Goal: Task Accomplishment & Management: Complete application form

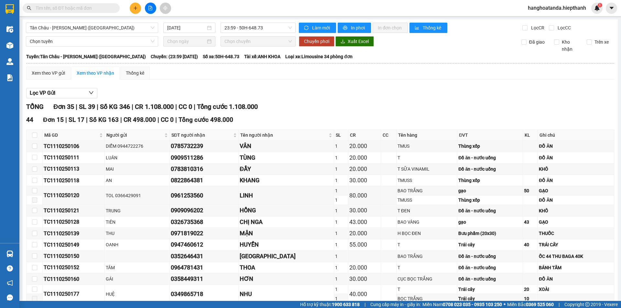
scroll to position [351, 0]
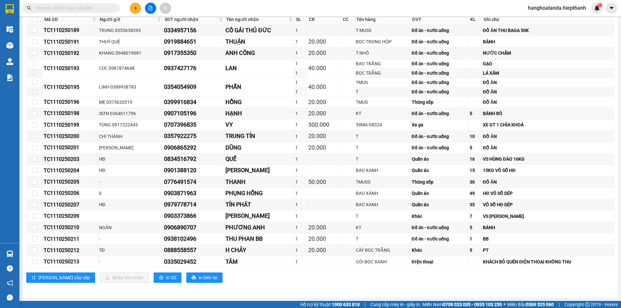
click at [107, 9] on input "text" at bounding box center [74, 8] width 76 height 7
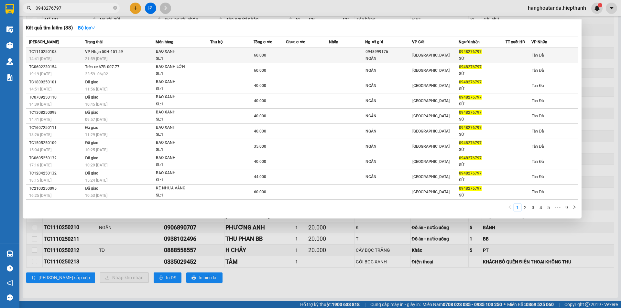
type input "0948276797"
click at [368, 55] on div "NGÂN" at bounding box center [389, 58] width 46 height 7
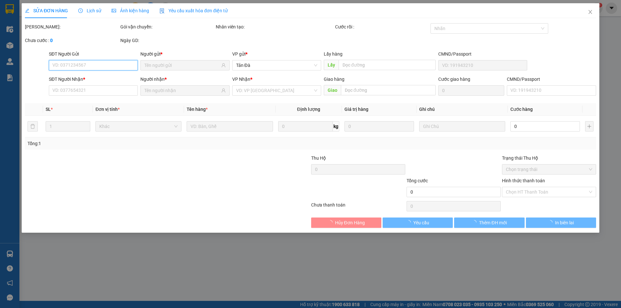
type input "0948999176"
type input "NGÂN"
type input "0948276797"
type input "SỬ"
type input "60.000"
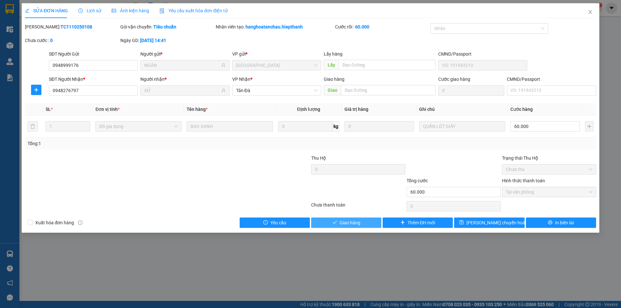
click at [345, 222] on span "Giao hàng" at bounding box center [350, 222] width 21 height 7
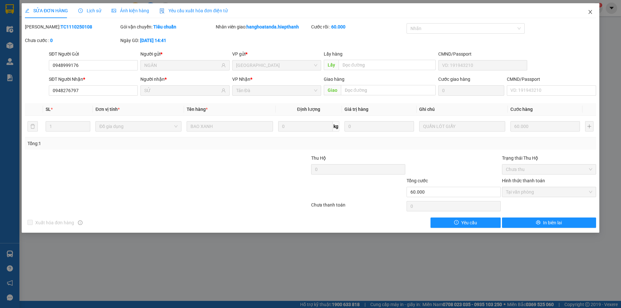
click at [590, 11] on icon "close" at bounding box center [591, 12] width 4 height 4
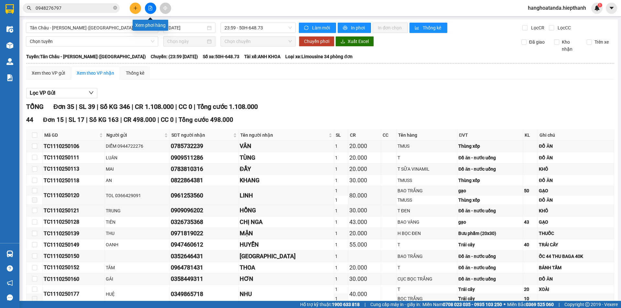
click at [149, 7] on icon "file-add" at bounding box center [150, 8] width 5 height 5
drag, startPoint x: 149, startPoint y: 7, endPoint x: 268, endPoint y: 8, distance: 119.1
click at [265, 8] on div "Kết quả tìm kiếm ( 88 ) Bộ lọc Mã ĐH Trạng thái Món hàng Thu hộ Tổng cước Chưa …" at bounding box center [310, 8] width 621 height 16
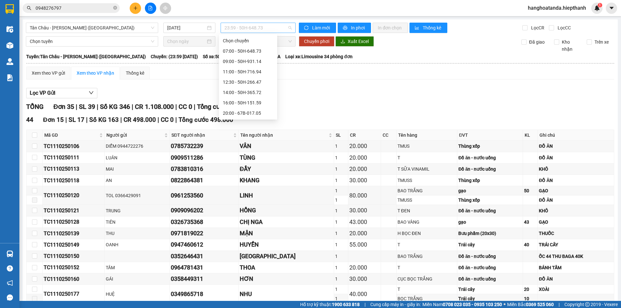
click at [253, 27] on span "23:59 - 50H-648.73" at bounding box center [258, 28] width 67 height 10
click at [243, 100] on div "23:00 - 67B-019.38" at bounding box center [248, 102] width 50 height 7
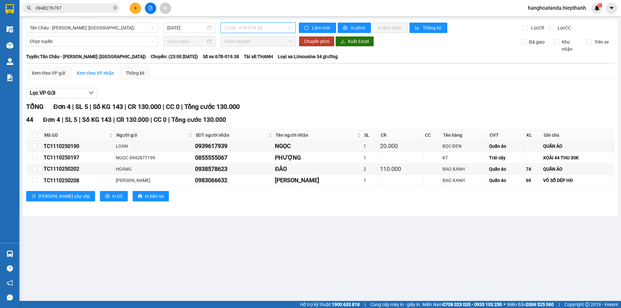
click at [253, 28] on span "23:00 - 67B-019.38" at bounding box center [258, 28] width 67 height 10
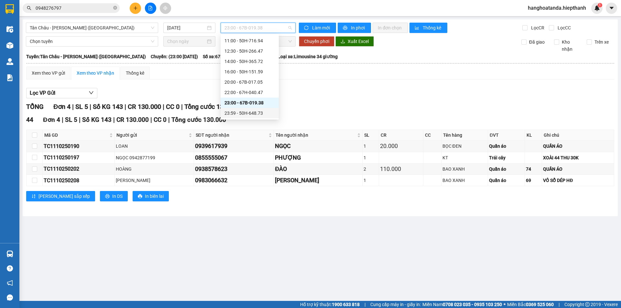
click at [254, 110] on div "23:59 - 50H-648.73" at bounding box center [250, 113] width 50 height 7
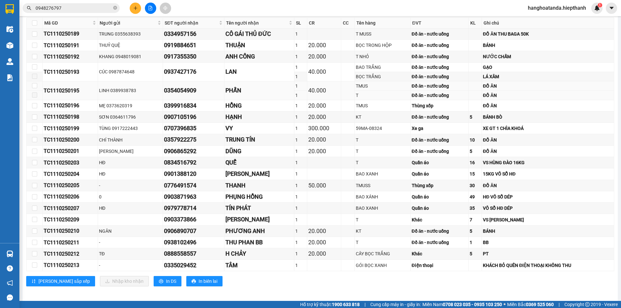
scroll to position [351, 0]
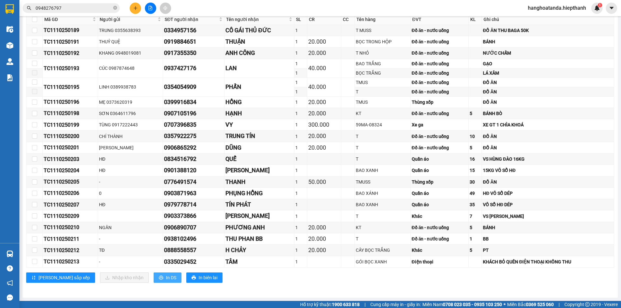
click at [154, 275] on button "In DS" at bounding box center [168, 278] width 28 height 10
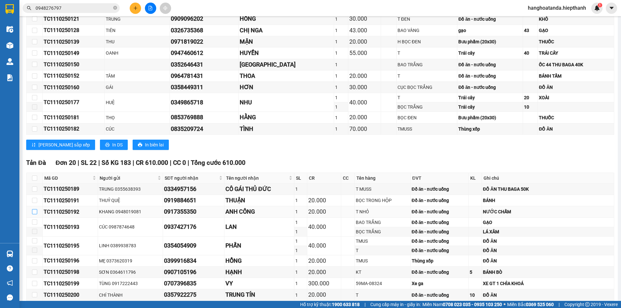
scroll to position [189, 0]
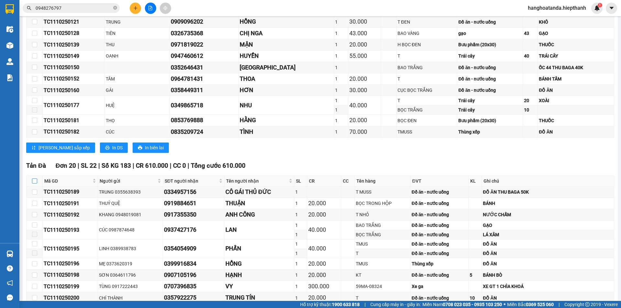
click at [34, 179] on input "checkbox" at bounding box center [34, 181] width 5 height 5
checkbox input "true"
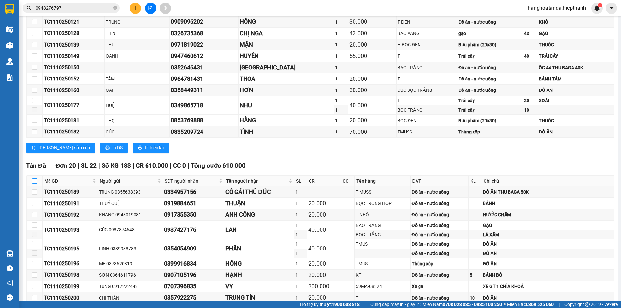
checkbox input "true"
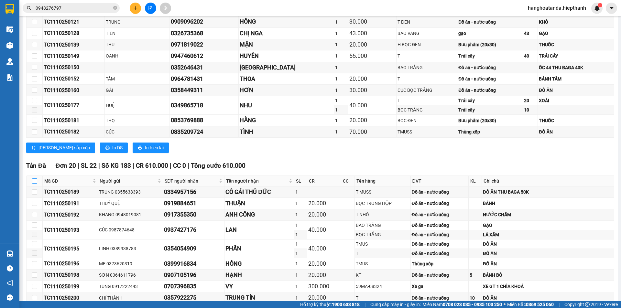
checkbox input "true"
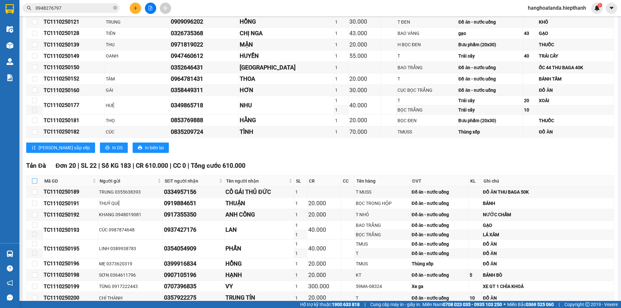
checkbox input "true"
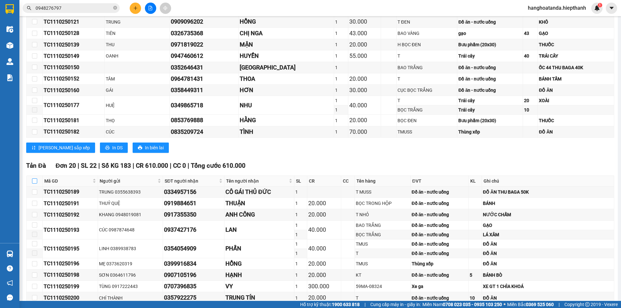
checkbox input "true"
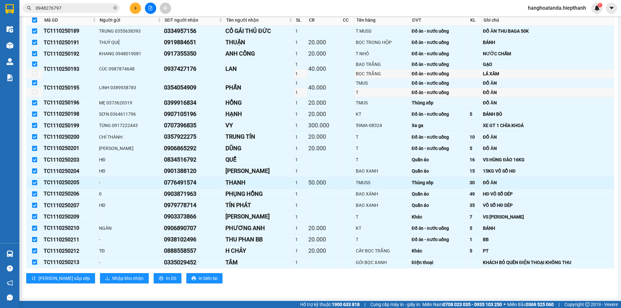
scroll to position [351, 0]
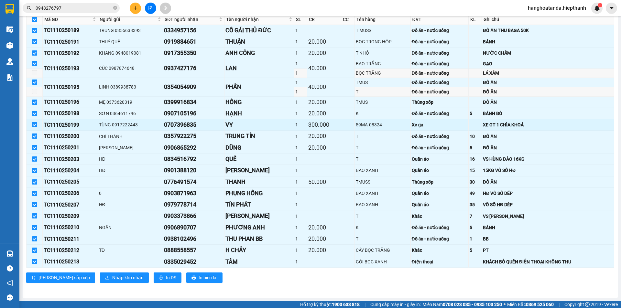
click at [34, 124] on input "checkbox" at bounding box center [34, 124] width 5 height 5
checkbox input "false"
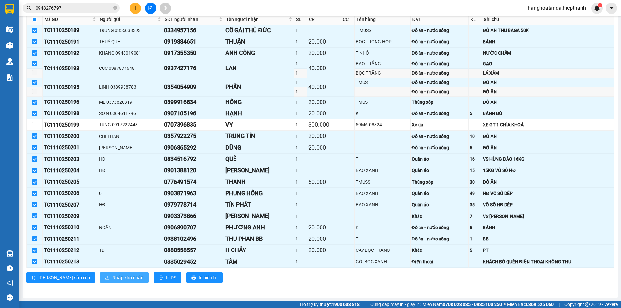
click at [112, 275] on span "Nhập kho nhận" at bounding box center [127, 277] width 31 height 7
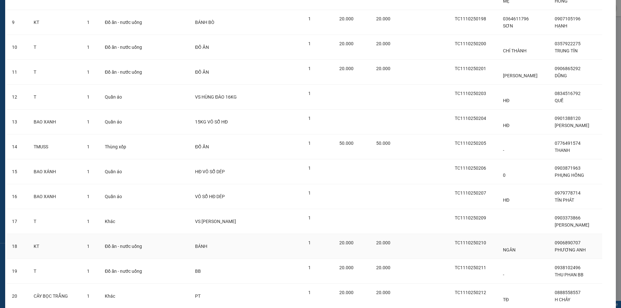
scroll to position [288, 0]
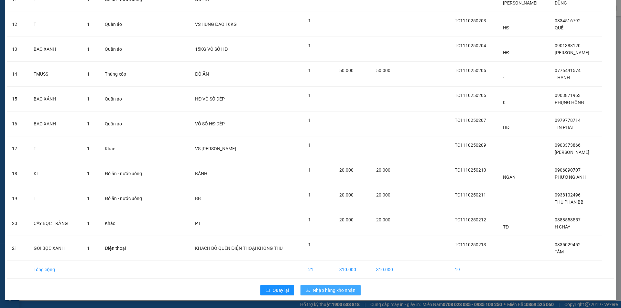
click at [326, 289] on span "Nhập hàng kho nhận" at bounding box center [334, 290] width 43 height 7
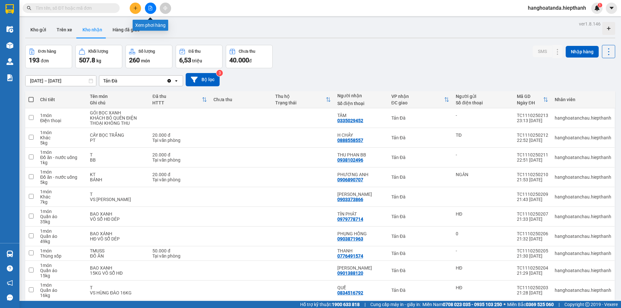
click at [150, 5] on button at bounding box center [150, 8] width 11 height 11
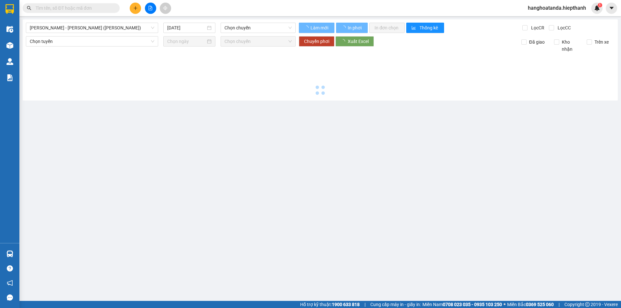
type input "[DATE]"
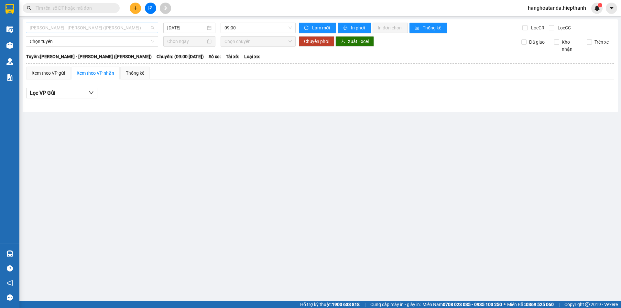
click at [118, 26] on span "[PERSON_NAME] - [PERSON_NAME] ([PERSON_NAME])" at bounding box center [92, 28] width 125 height 10
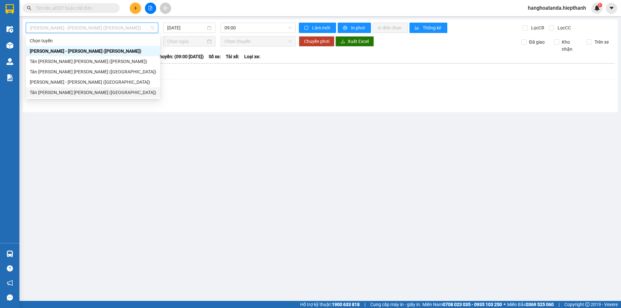
click at [85, 89] on div "Tân [PERSON_NAME] [PERSON_NAME] ([GEOGRAPHIC_DATA])" at bounding box center [93, 92] width 127 height 7
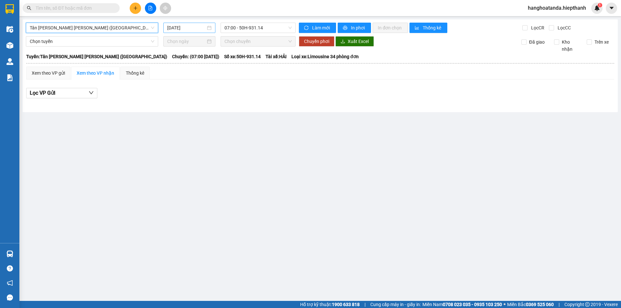
click at [173, 28] on input "[DATE]" at bounding box center [186, 27] width 39 height 7
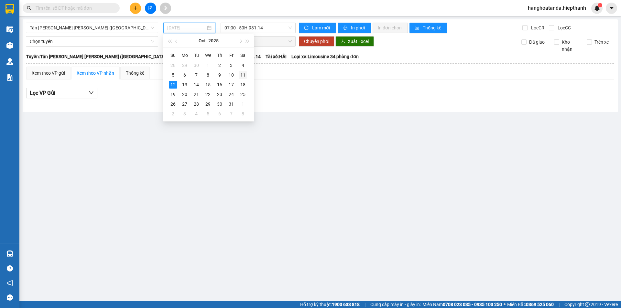
click at [242, 71] on td "11" at bounding box center [243, 75] width 12 height 10
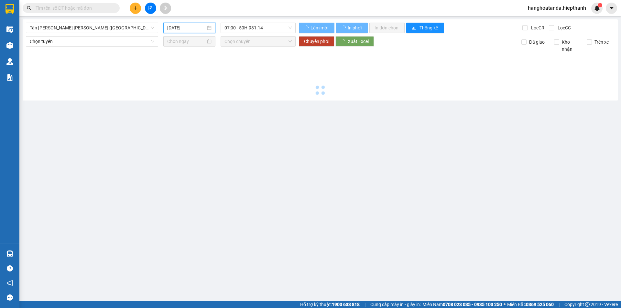
type input "[DATE]"
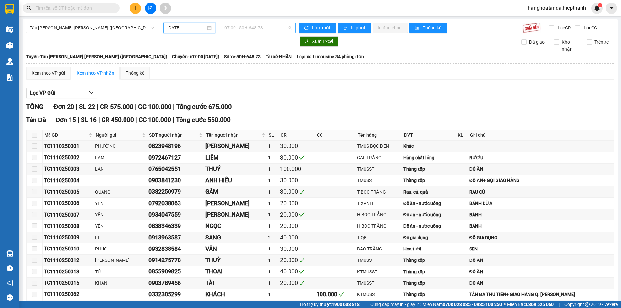
click at [254, 27] on span "07:00 - 50H-648.73" at bounding box center [258, 28] width 67 height 10
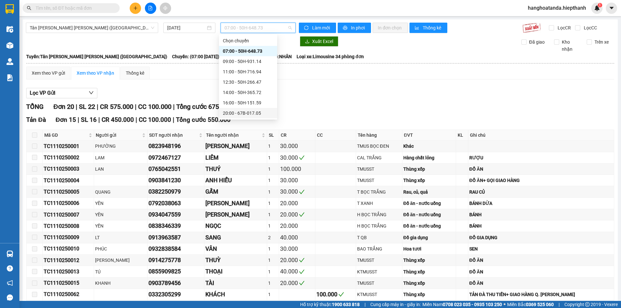
click at [252, 113] on div "20:00 - 67B-017.05" at bounding box center [248, 113] width 50 height 7
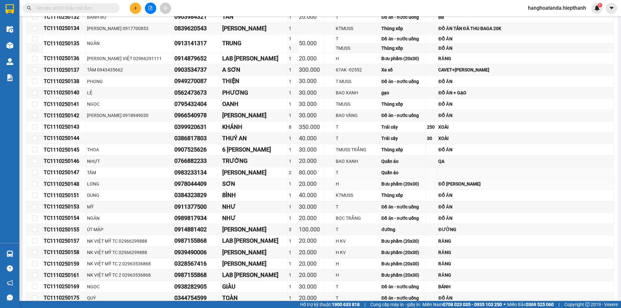
scroll to position [61, 0]
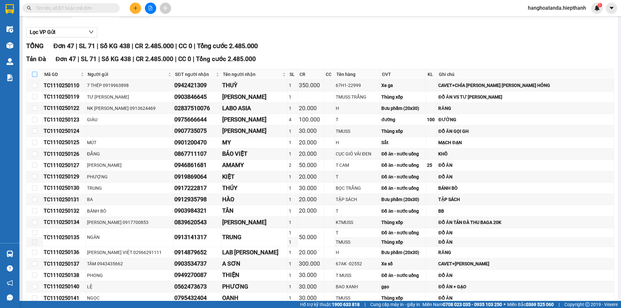
click at [34, 73] on input "checkbox" at bounding box center [34, 74] width 5 height 5
checkbox input "true"
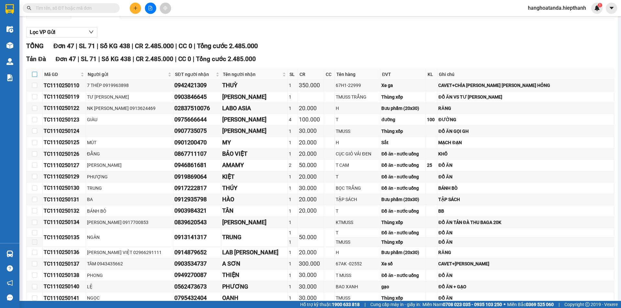
checkbox input "true"
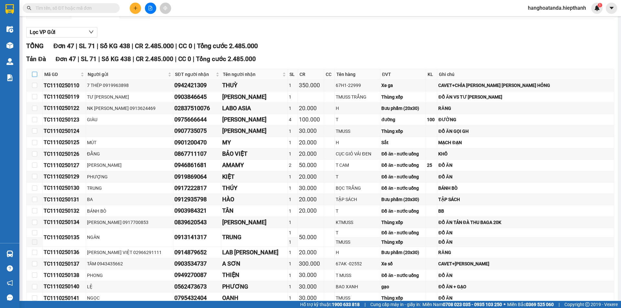
checkbox input "true"
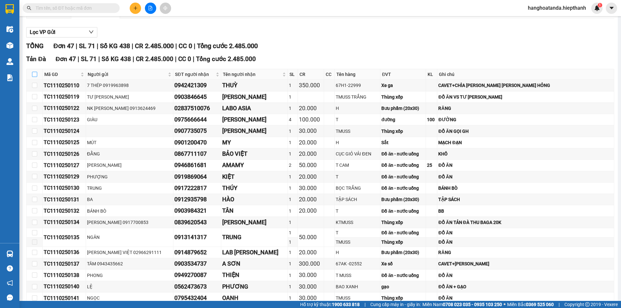
checkbox input "true"
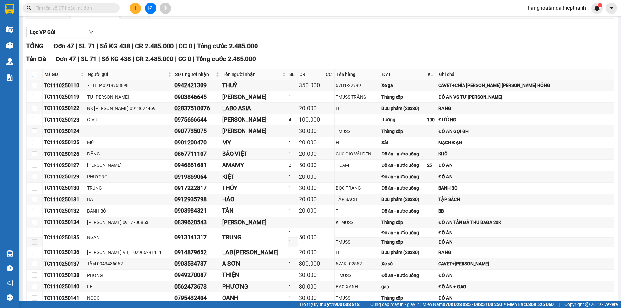
checkbox input "true"
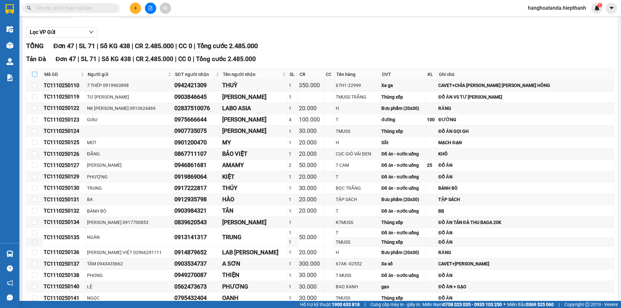
checkbox input "true"
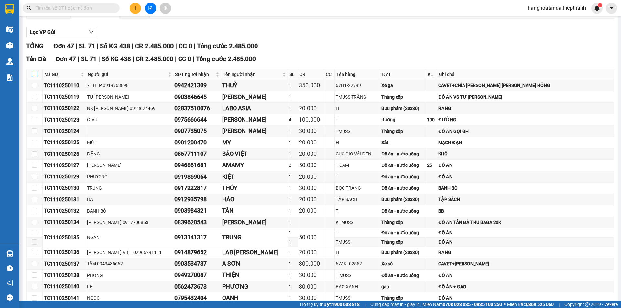
checkbox input "true"
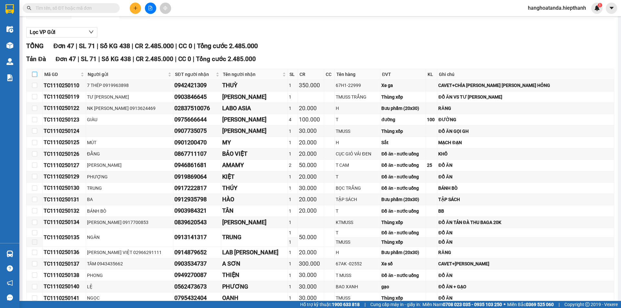
checkbox input "true"
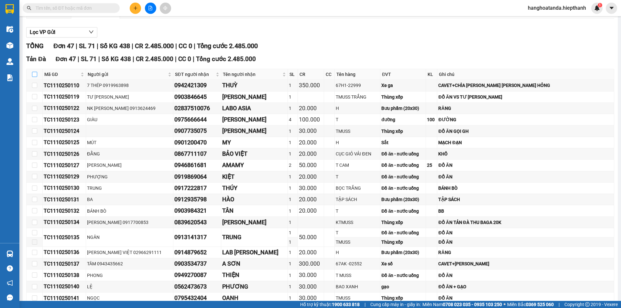
checkbox input "true"
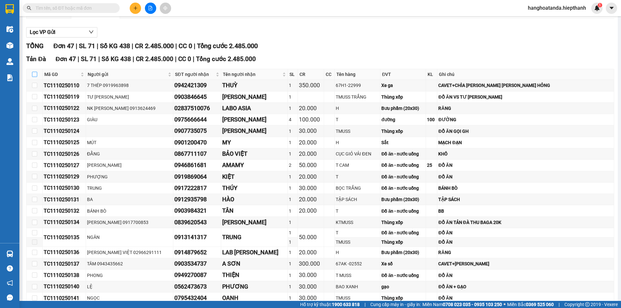
checkbox input "true"
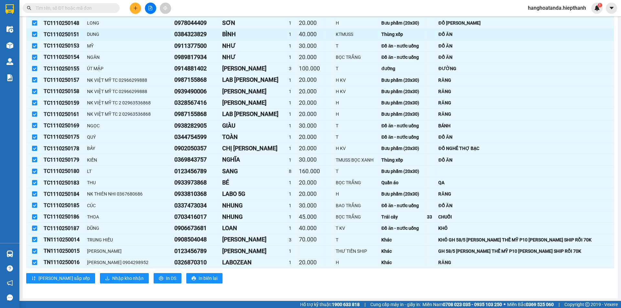
scroll to position [417, 0]
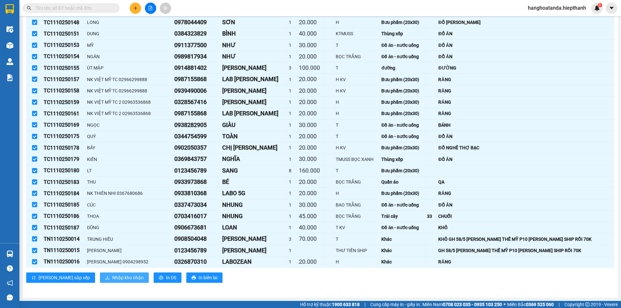
click at [112, 275] on span "Nhập kho nhận" at bounding box center [127, 277] width 31 height 7
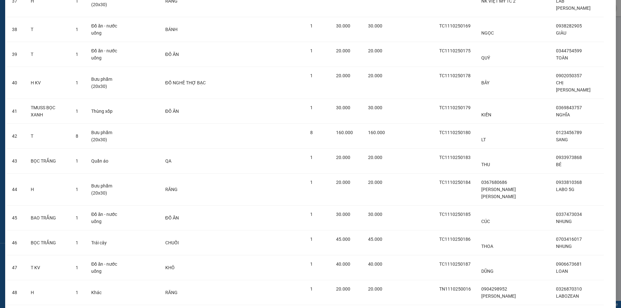
scroll to position [975, 0]
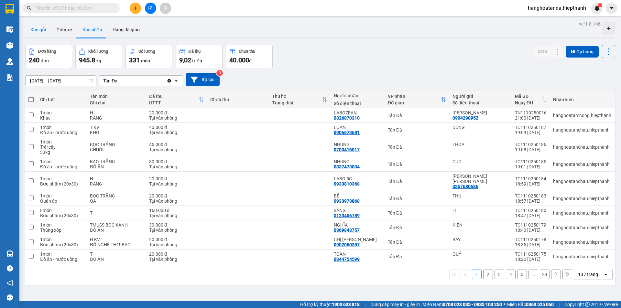
click at [41, 27] on button "Kho gửi" at bounding box center [38, 30] width 26 height 16
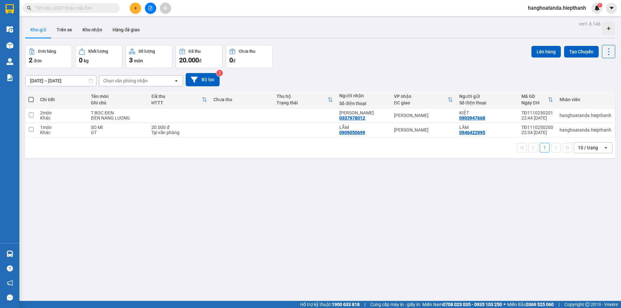
click at [69, 10] on input "text" at bounding box center [74, 8] width 76 height 7
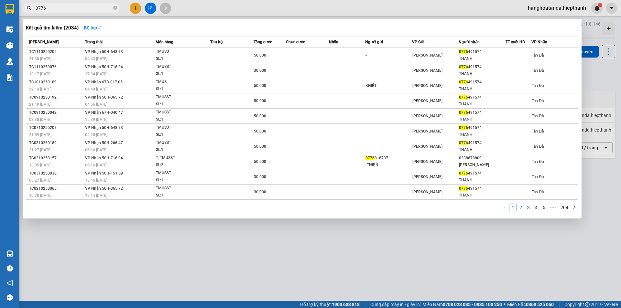
type input "0776"
click at [137, 8] on div at bounding box center [310, 154] width 621 height 308
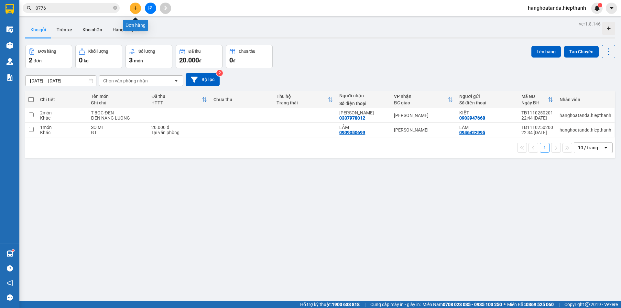
click at [135, 10] on icon "plus" at bounding box center [135, 8] width 5 height 5
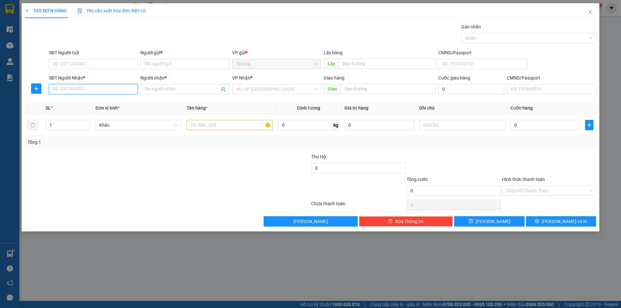
drag, startPoint x: 94, startPoint y: 90, endPoint x: 98, endPoint y: 87, distance: 4.6
click at [96, 88] on input "SĐT Người Nhận *" at bounding box center [93, 89] width 89 height 10
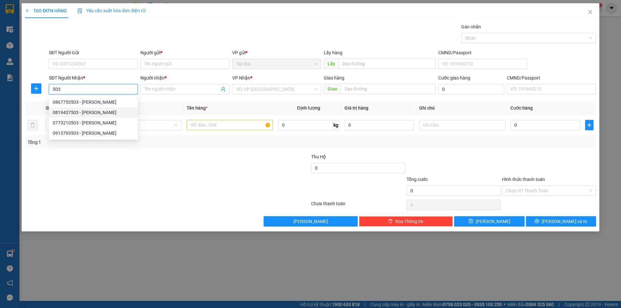
click at [93, 110] on div "0819437503 - [PERSON_NAME]" at bounding box center [93, 112] width 81 height 7
type input "0819437503"
type input "PHƯƠNG"
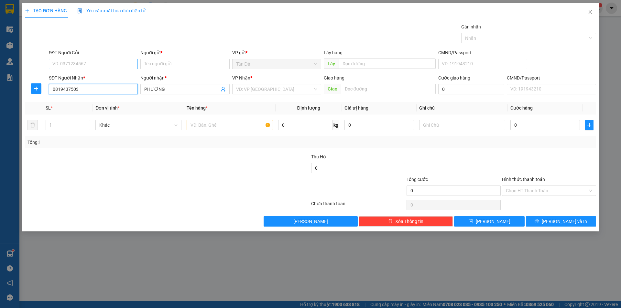
type input "0819437503"
click at [110, 64] on input "SĐT Người Gửi" at bounding box center [93, 64] width 89 height 10
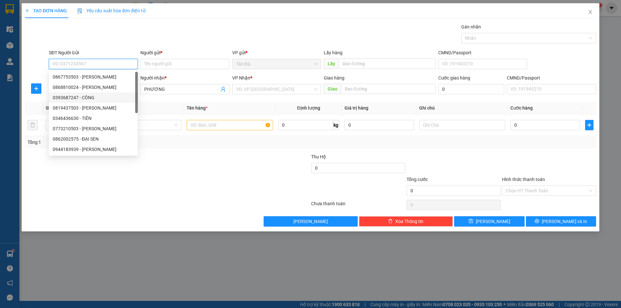
click at [91, 94] on div "0393687247 - CÔNG" at bounding box center [93, 98] width 89 height 10
type input "0393687247"
type input "CÔNG"
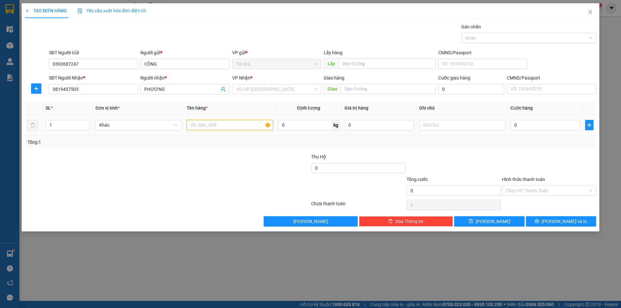
click at [206, 125] on input "text" at bounding box center [230, 125] width 86 height 10
type input "T MUS"
click at [267, 89] on input "search" at bounding box center [274, 89] width 77 height 10
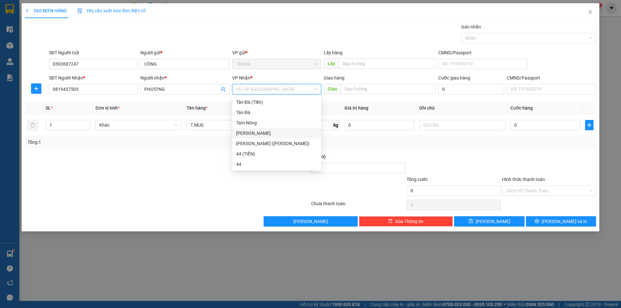
click at [252, 130] on div "[PERSON_NAME]" at bounding box center [276, 133] width 81 height 7
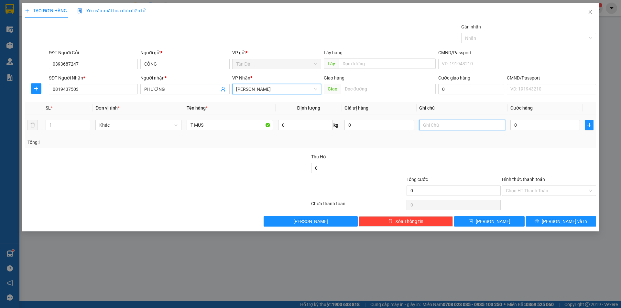
click at [438, 125] on input "text" at bounding box center [462, 125] width 86 height 10
type input "D"
type input "ĐÔ LANH"
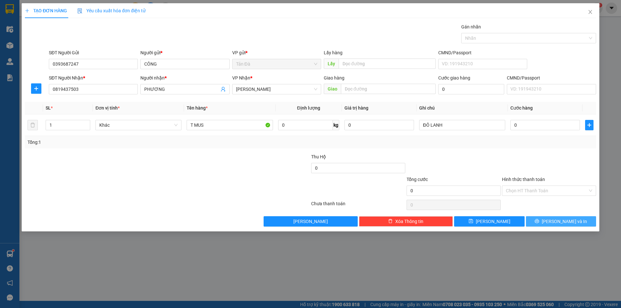
click at [563, 219] on span "[PERSON_NAME] và In" at bounding box center [564, 221] width 45 height 7
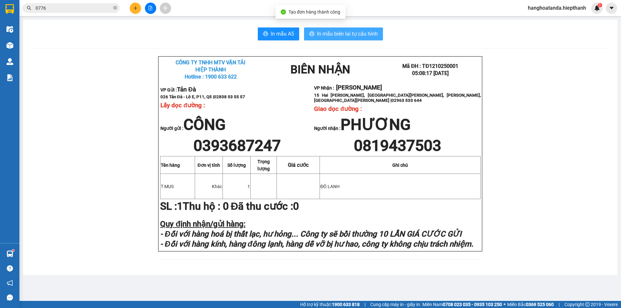
click at [345, 30] on span "In mẫu biên lai tự cấu hình" at bounding box center [347, 34] width 61 height 8
click at [113, 6] on span "0776" at bounding box center [71, 8] width 97 height 10
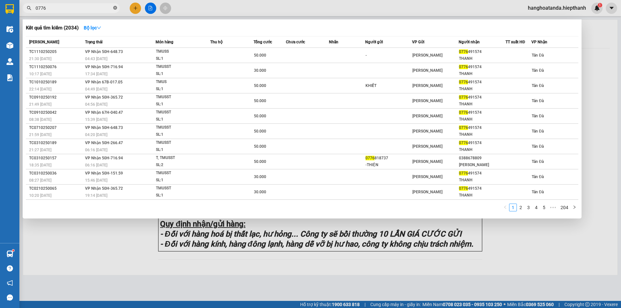
click at [115, 6] on icon "close-circle" at bounding box center [115, 8] width 4 height 4
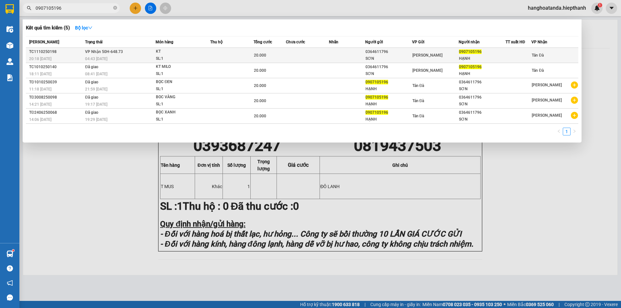
type input "0907105196"
click at [374, 54] on div "0364611796" at bounding box center [389, 52] width 46 height 7
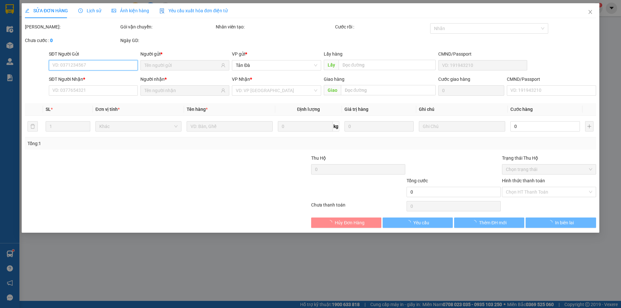
type input "0364611796"
type input "SƠN"
type input "0907105196"
type input "HẠNH"
type input "20.000"
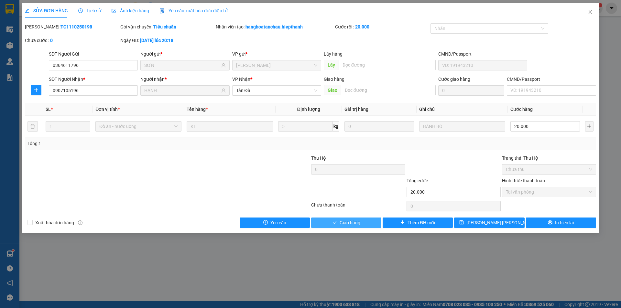
click at [342, 220] on span "Giao hàng" at bounding box center [350, 222] width 21 height 7
